Goal: Entertainment & Leisure: Consume media (video, audio)

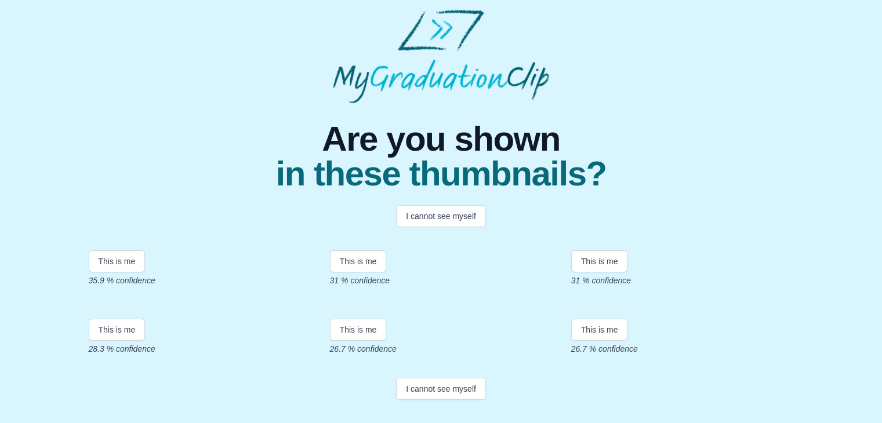
scroll to position [116, 0]
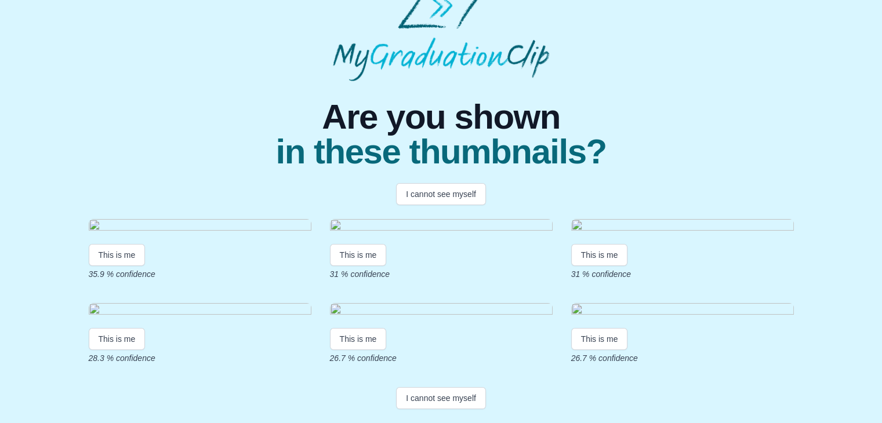
click at [621, 219] on img at bounding box center [682, 227] width 223 height 16
click at [606, 265] on button "This is me" at bounding box center [599, 255] width 57 height 22
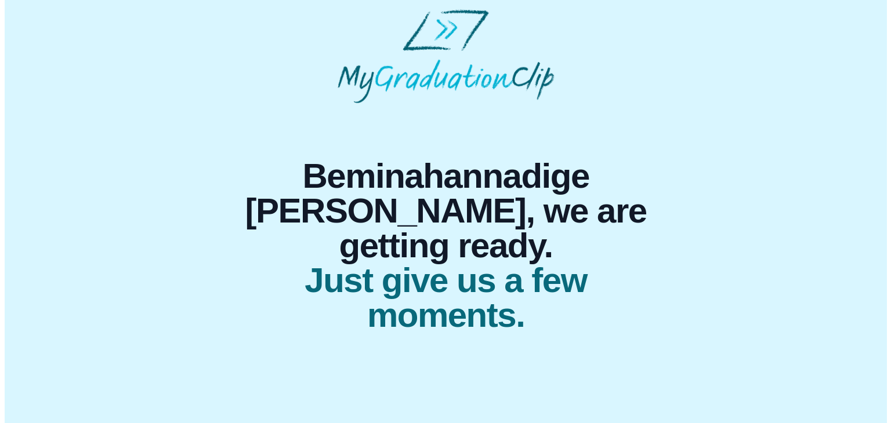
scroll to position [0, 0]
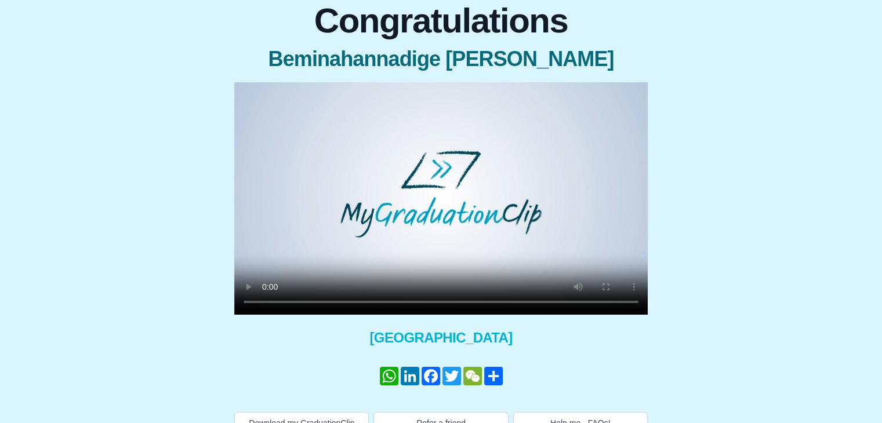
scroll to position [129, 0]
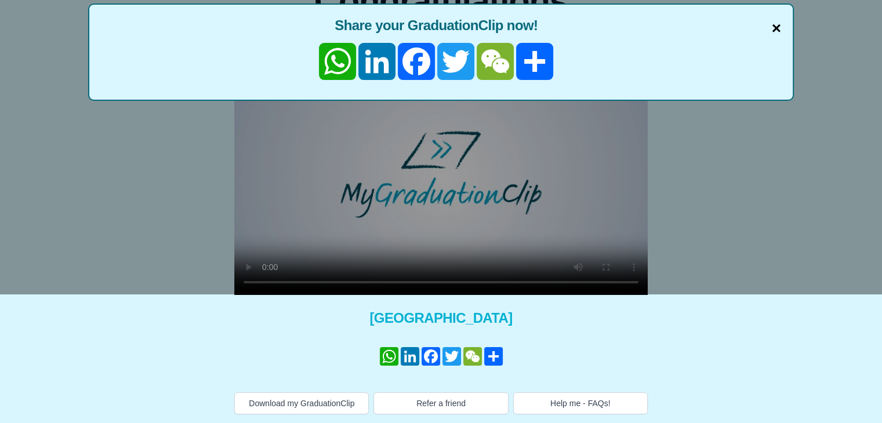
click at [779, 28] on span "×" at bounding box center [776, 28] width 9 height 24
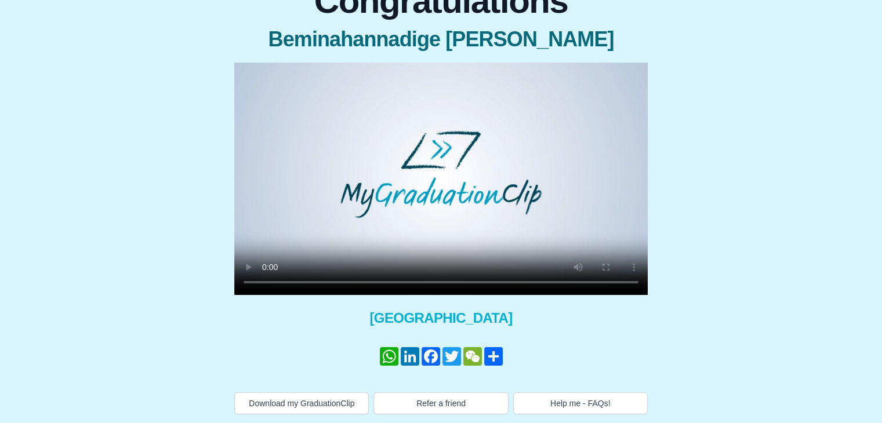
scroll to position [0, 0]
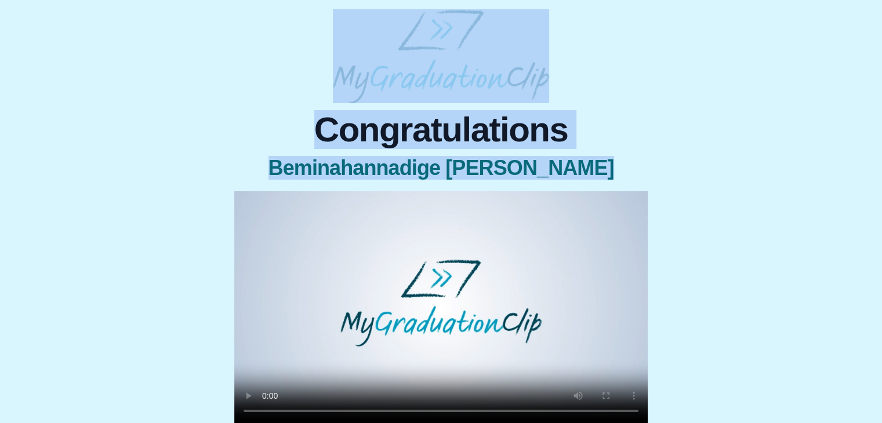
drag, startPoint x: 128, startPoint y: 1, endPoint x: 376, endPoint y: 197, distance: 316.7
click at [376, 197] on body "Congratulations Beminahannadige Kavindu Peiris × Share your GraduationClip now!…" at bounding box center [441, 276] width 882 height 553
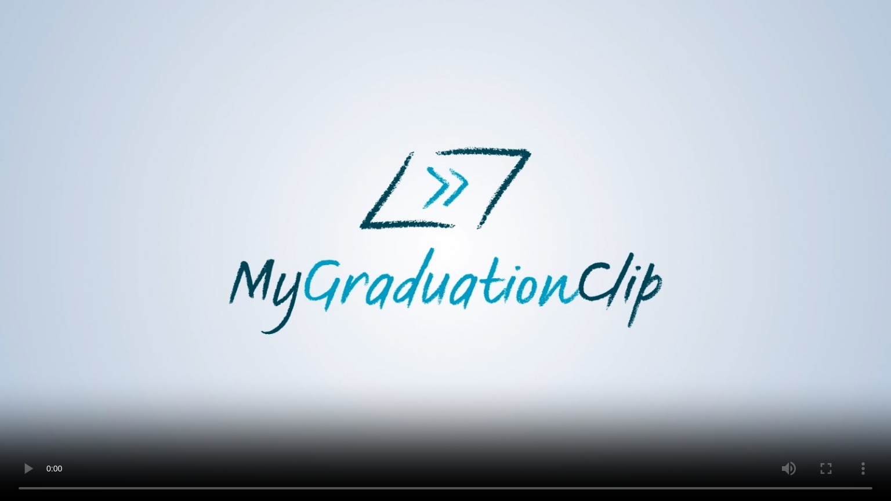
click at [305, 378] on video at bounding box center [445, 250] width 891 height 501
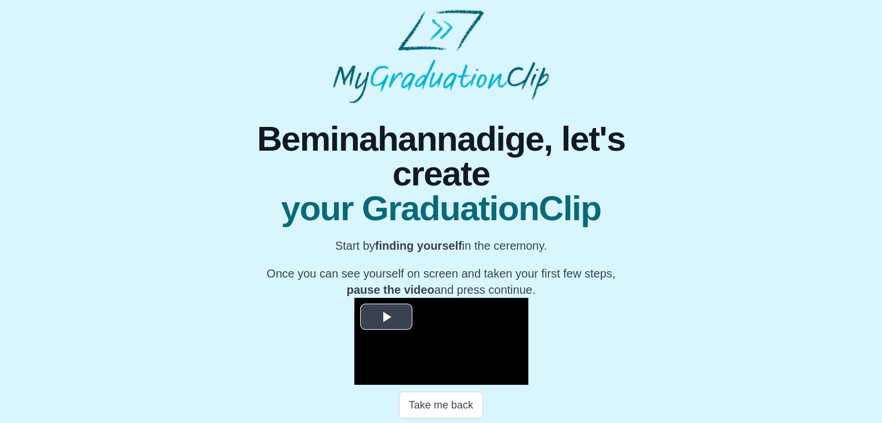
click at [386, 317] on span "Video Player" at bounding box center [386, 317] width 0 height 0
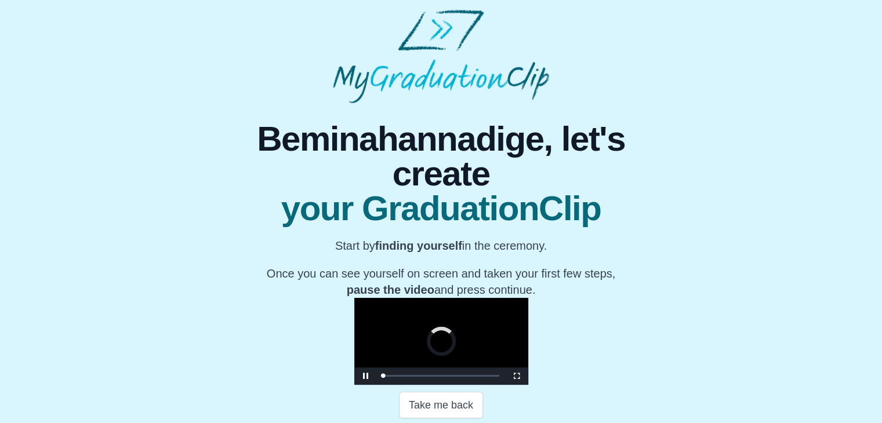
click at [515, 374] on video "Video Player" at bounding box center [441, 341] width 174 height 87
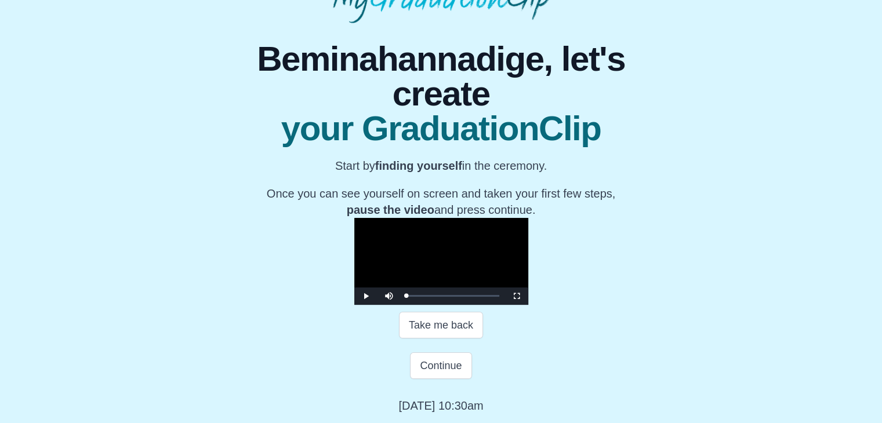
scroll to position [193, 0]
click at [401, 305] on div "Loaded : 0% 0:05:41 0:00:00 Progress : 0%" at bounding box center [453, 296] width 104 height 17
click at [354, 305] on video "Video Player" at bounding box center [441, 261] width 174 height 87
click at [366, 296] on span "Video Player" at bounding box center [366, 296] width 0 height 0
drag, startPoint x: 307, startPoint y: 345, endPoint x: 260, endPoint y: 341, distance: 47.8
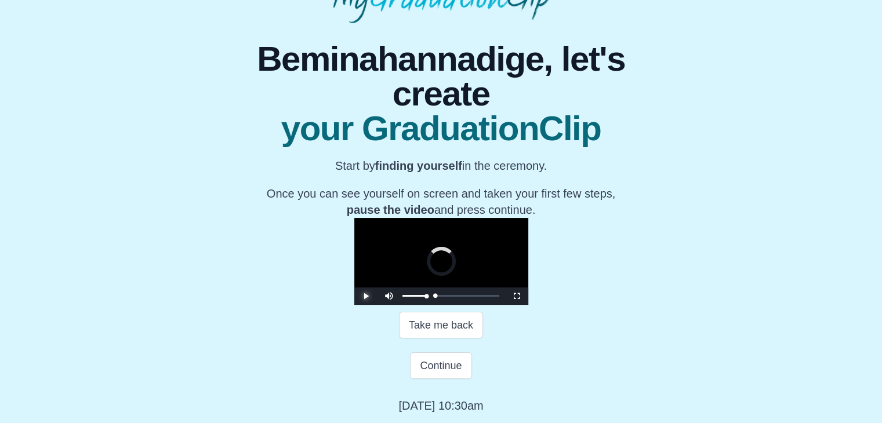
click at [354, 305] on div "Play Mute Current Time 0:00 / Loaded : 0% 0:00:00 0:00:00 Progress : 0% Stream …" at bounding box center [441, 296] width 174 height 17
drag, startPoint x: 295, startPoint y: 341, endPoint x: 253, endPoint y: 336, distance: 42.1
click at [378, 305] on div "Unmute" at bounding box center [404, 296] width 52 height 17
click at [517, 296] on span "Video Player" at bounding box center [517, 296] width 0 height 0
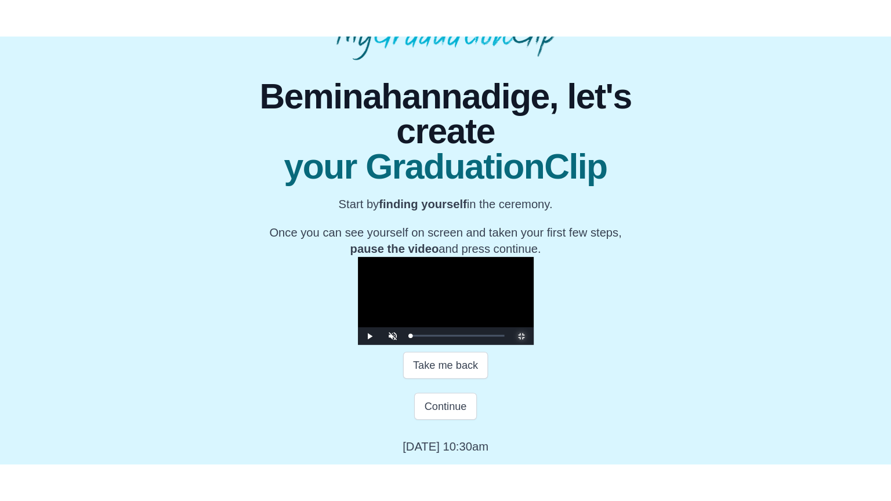
scroll to position [0, 0]
